Goal: Task Accomplishment & Management: Manage account settings

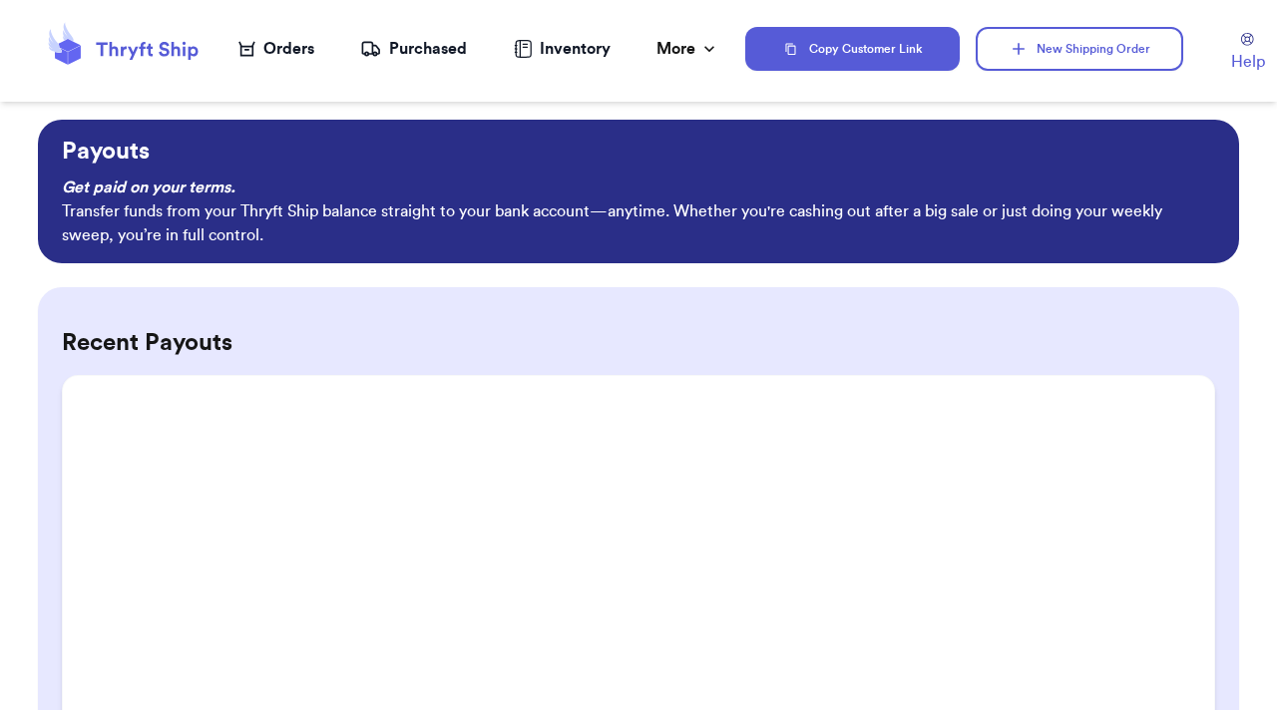
click at [678, 61] on nav "Orders Purchased Inventory More Stats Completed Orders Payments Payouts" at bounding box center [479, 49] width 532 height 66
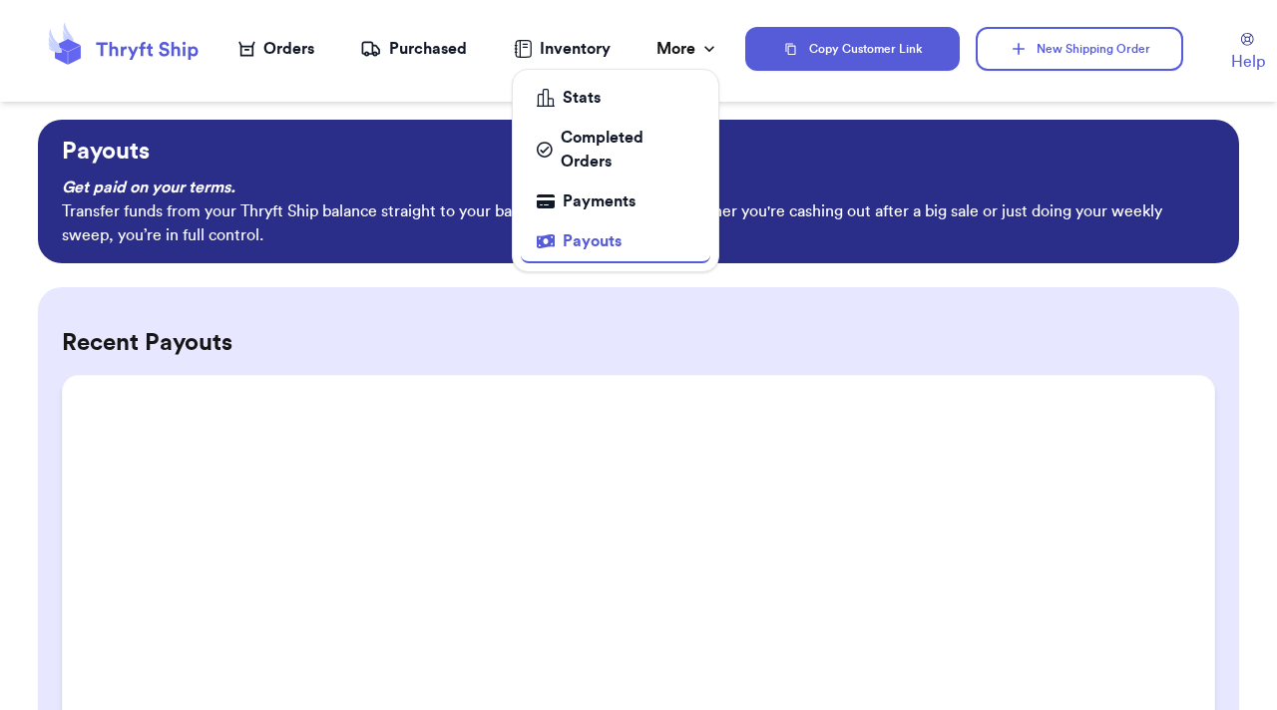
click at [676, 45] on div "More" at bounding box center [688, 49] width 63 height 24
click at [645, 194] on div "Payments" at bounding box center [616, 202] width 158 height 24
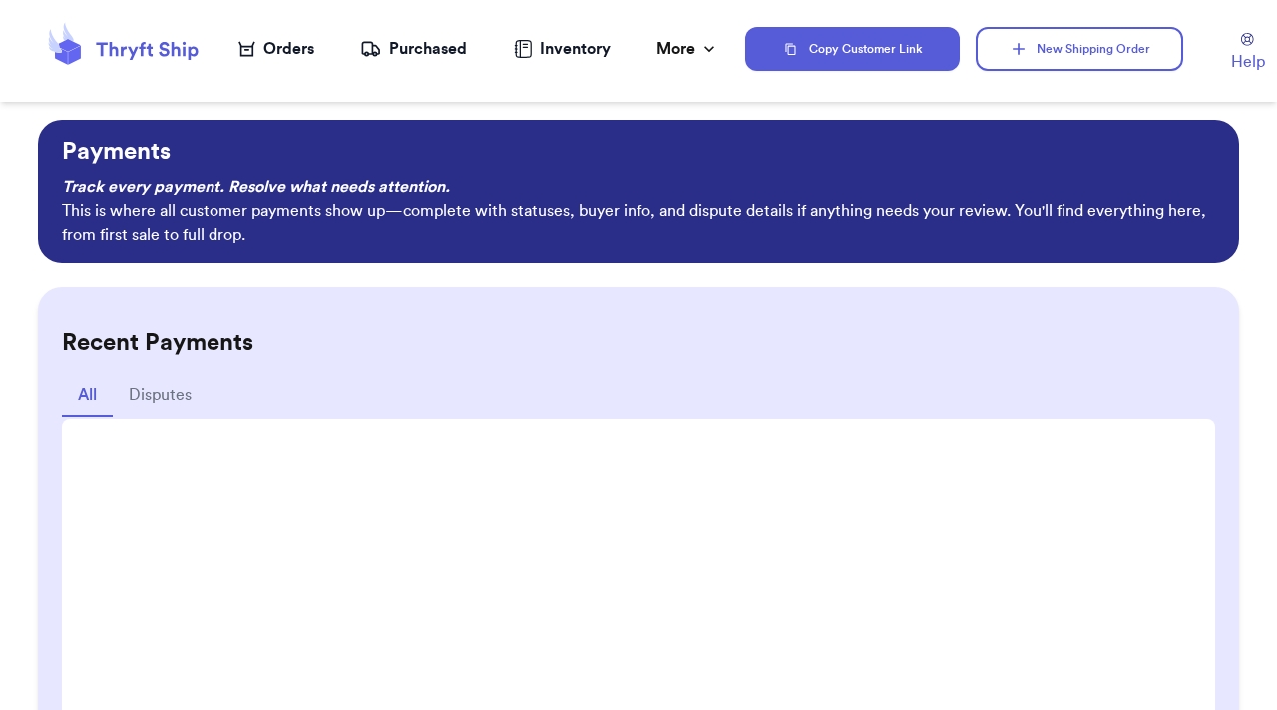
click at [36, 274] on div "Payments Track every payment. Resolve what needs attention. This is where all c…" at bounding box center [638, 415] width 1277 height 591
